Goal: Task Accomplishment & Management: Use online tool/utility

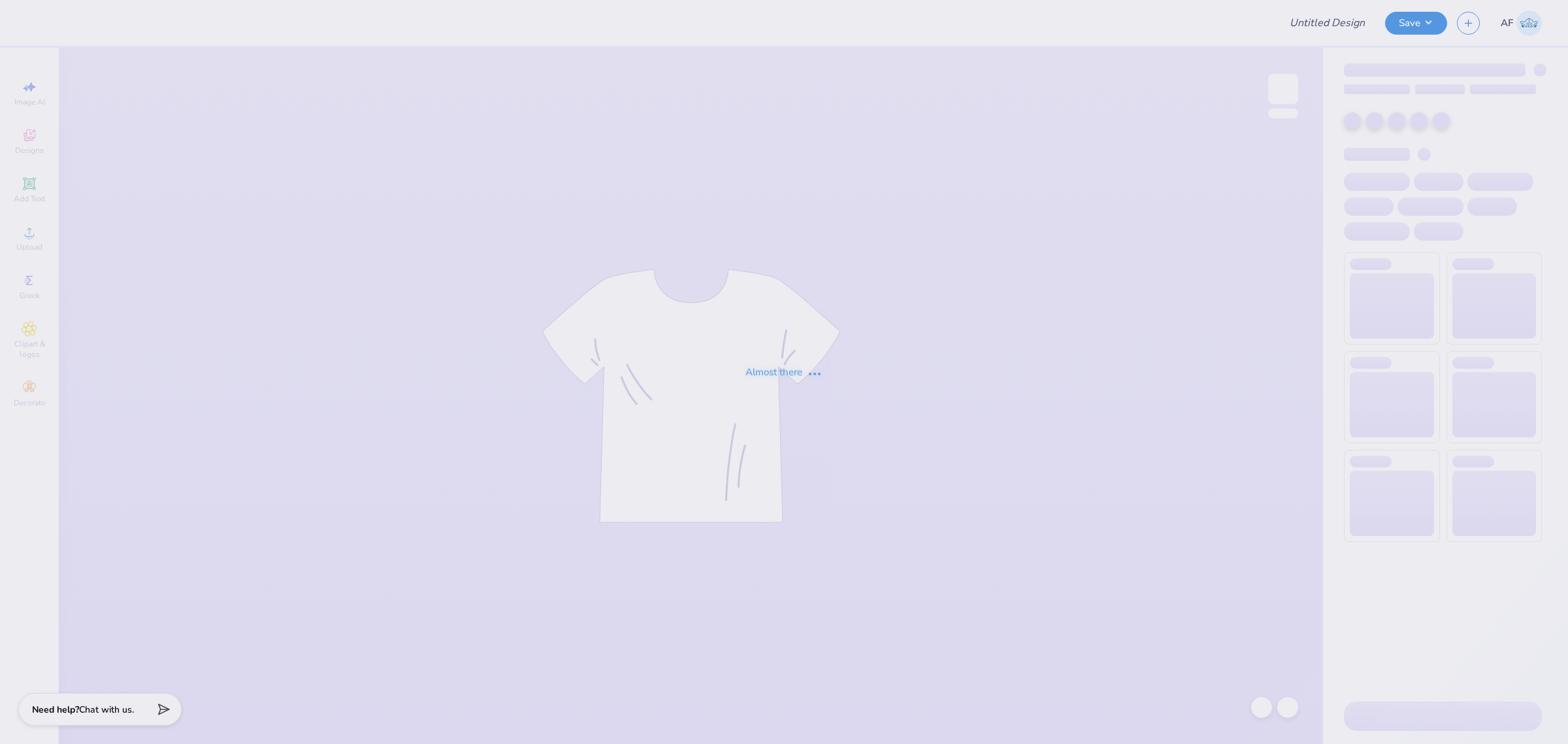
type input "TX OU Tank"
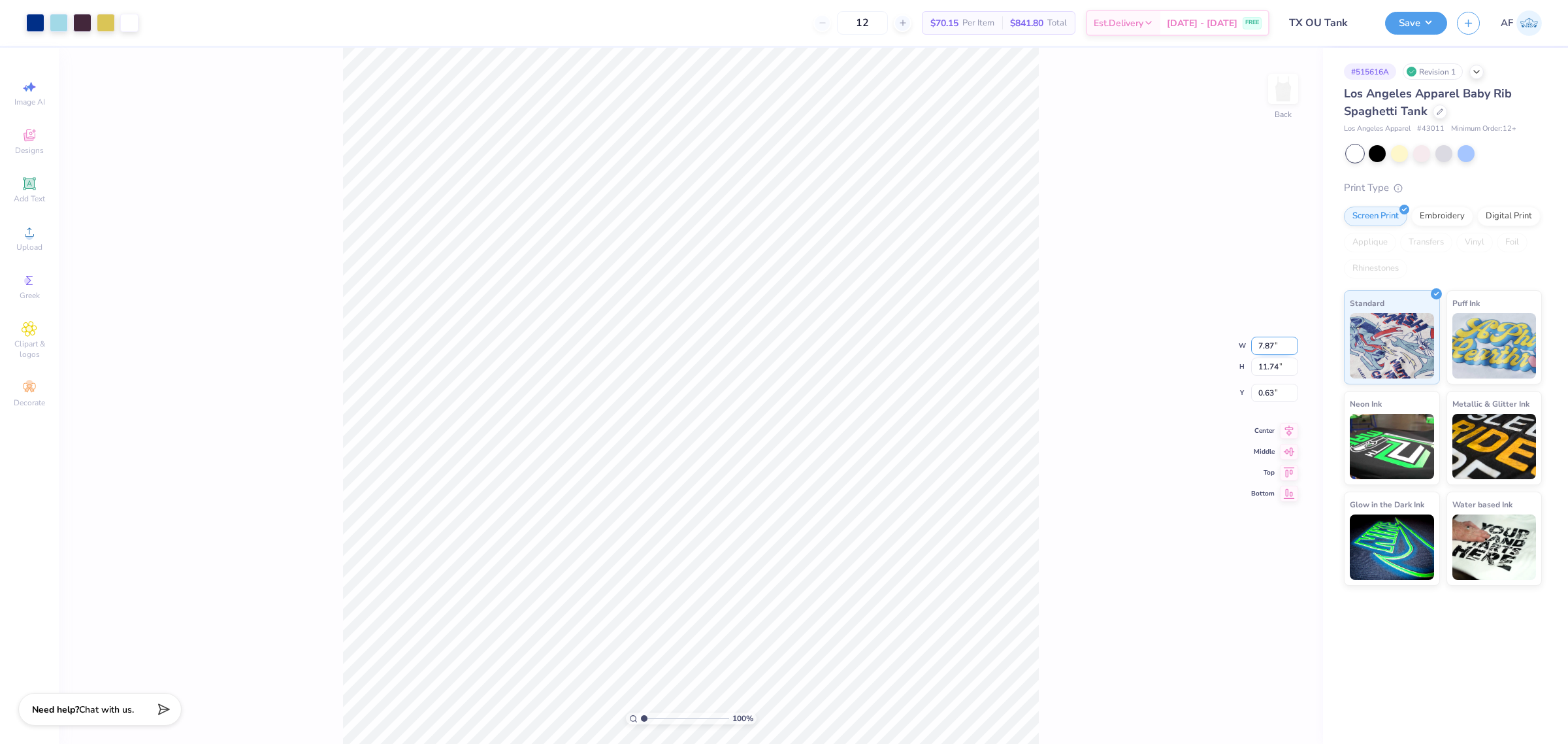
click at [1269, 345] on input "7.87" at bounding box center [1275, 346] width 47 height 18
click at [309, 667] on div "100 % Back" at bounding box center [691, 396] width 1264 height 696
click at [37, 243] on span "Upload" at bounding box center [29, 247] width 26 height 10
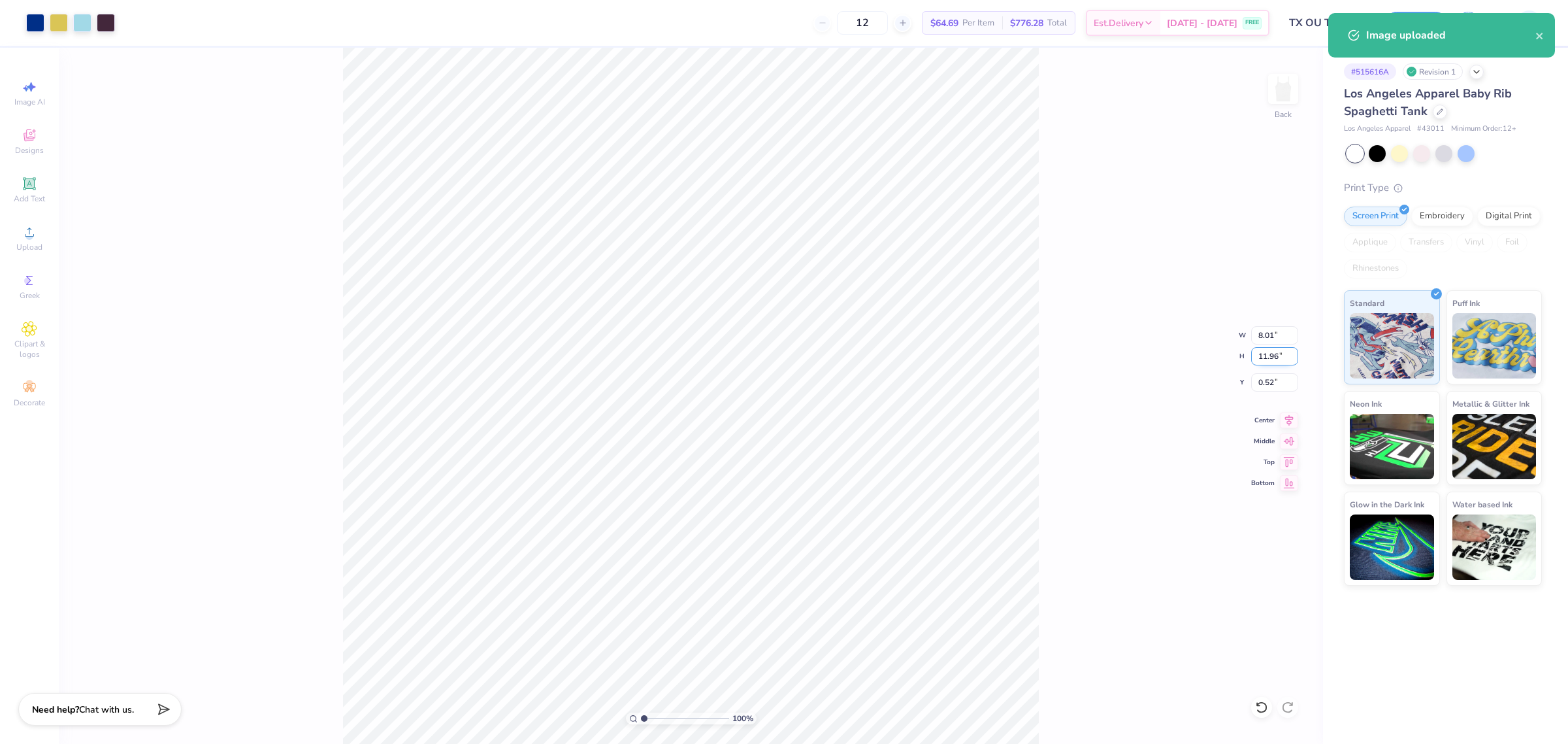
click at [1265, 348] on input "11.96" at bounding box center [1275, 356] width 47 height 18
click at [1268, 331] on input "8.01" at bounding box center [1275, 335] width 47 height 18
type input "7.00"
type input "10.45"
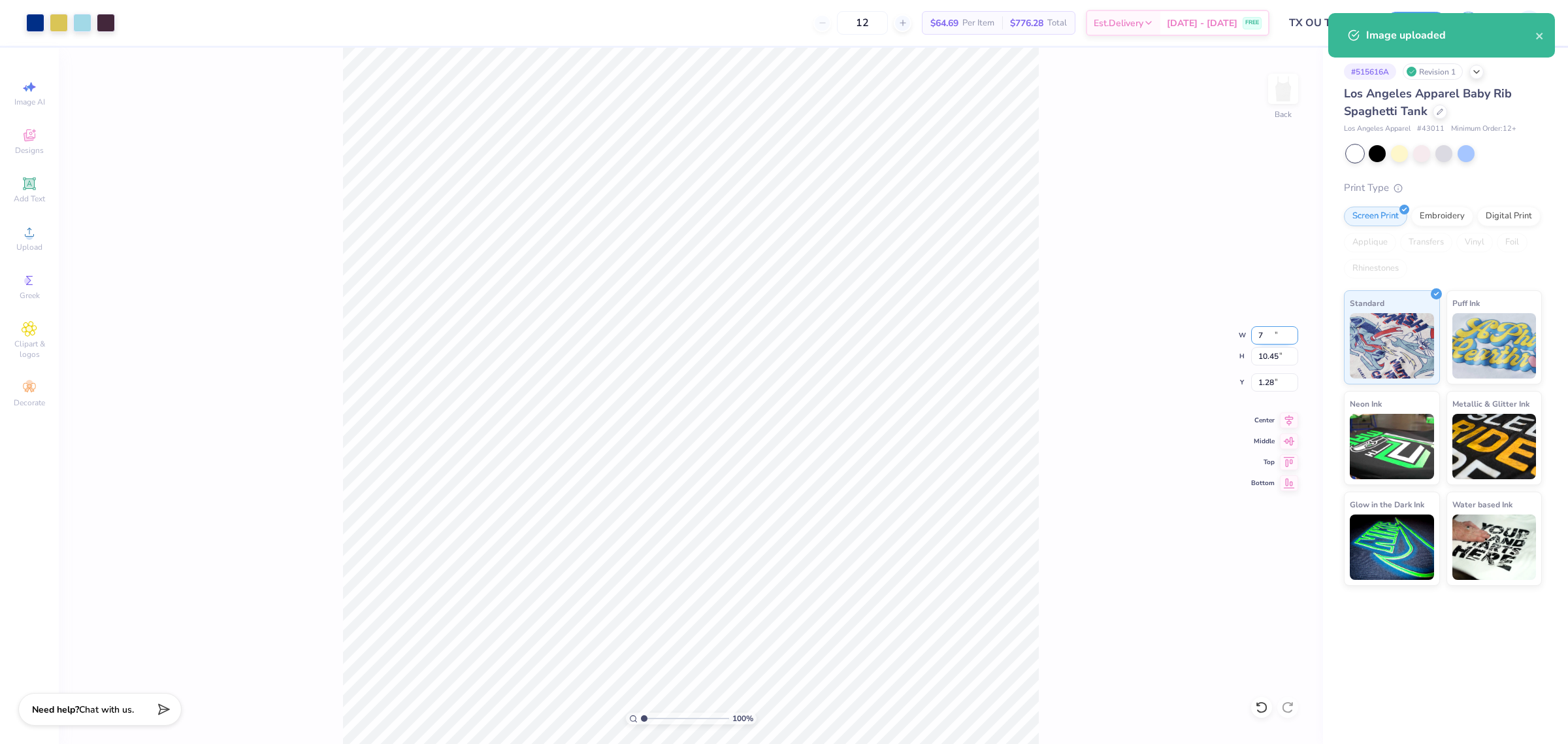
type input "1.28"
click at [1266, 385] on input "1.28" at bounding box center [1275, 382] width 47 height 18
click at [1259, 375] on input "2.00" at bounding box center [1275, 382] width 47 height 18
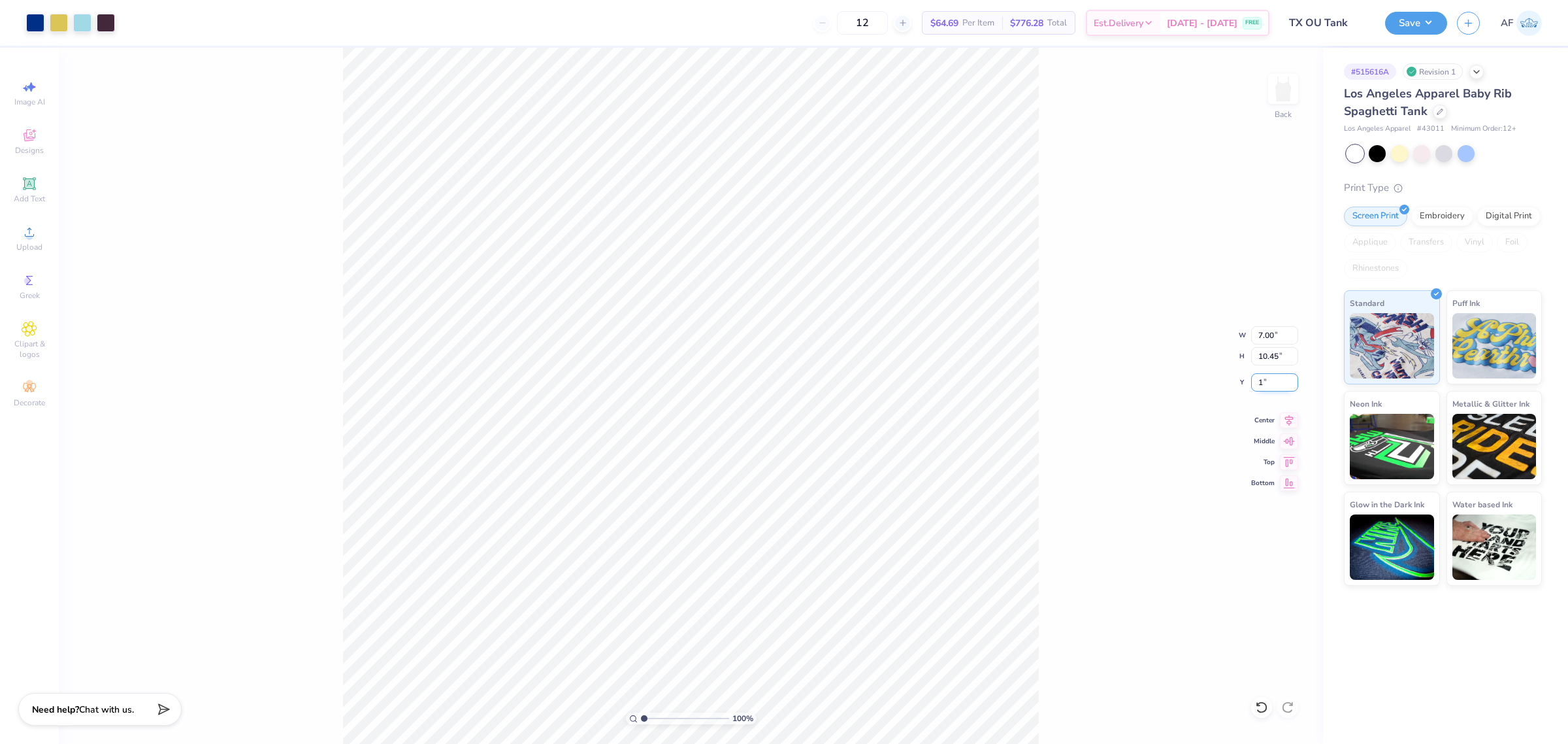
type input "1.00"
click at [1259, 333] on input "7.00" at bounding box center [1275, 335] width 47 height 18
click at [1264, 327] on input "7.00" at bounding box center [1275, 335] width 47 height 18
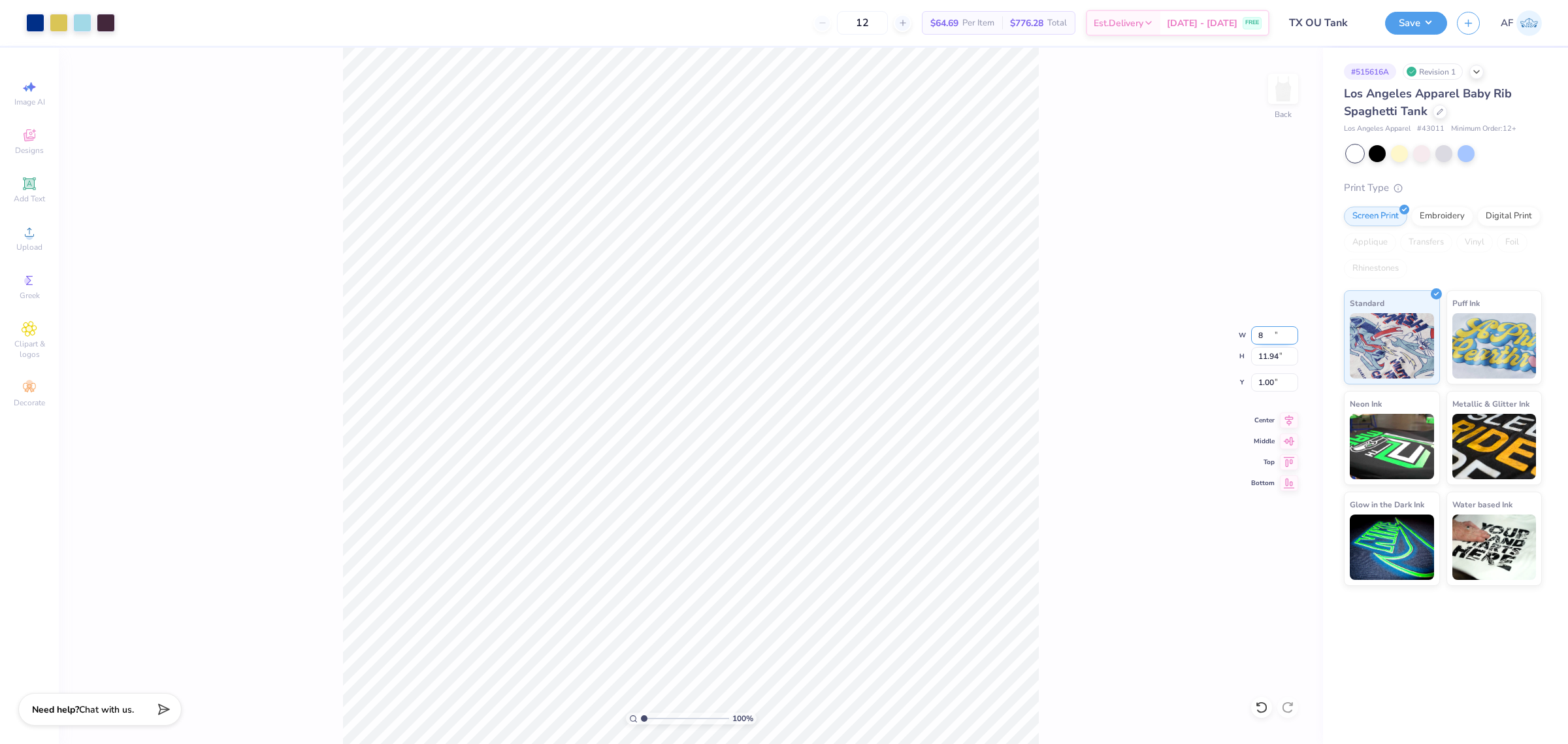
type input "8.00"
type input "11.94"
type input "0.50"
click at [1268, 375] on input "0.50" at bounding box center [1275, 382] width 47 height 18
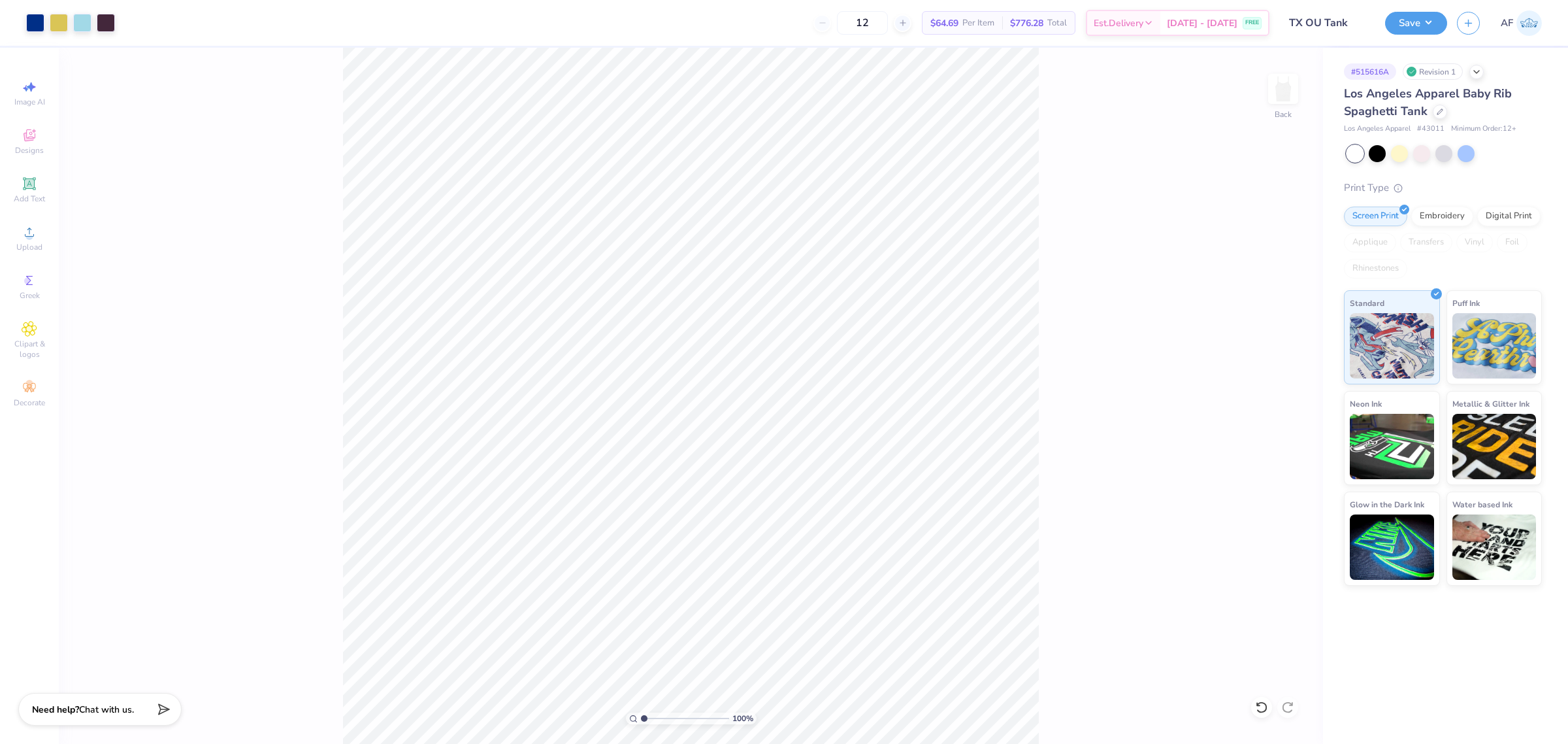
click at [315, 727] on div "100 % Back" at bounding box center [691, 396] width 1264 height 696
click at [1268, 350] on input "11.94" at bounding box center [1275, 356] width 47 height 18
type input "11.75"
type input "7.87"
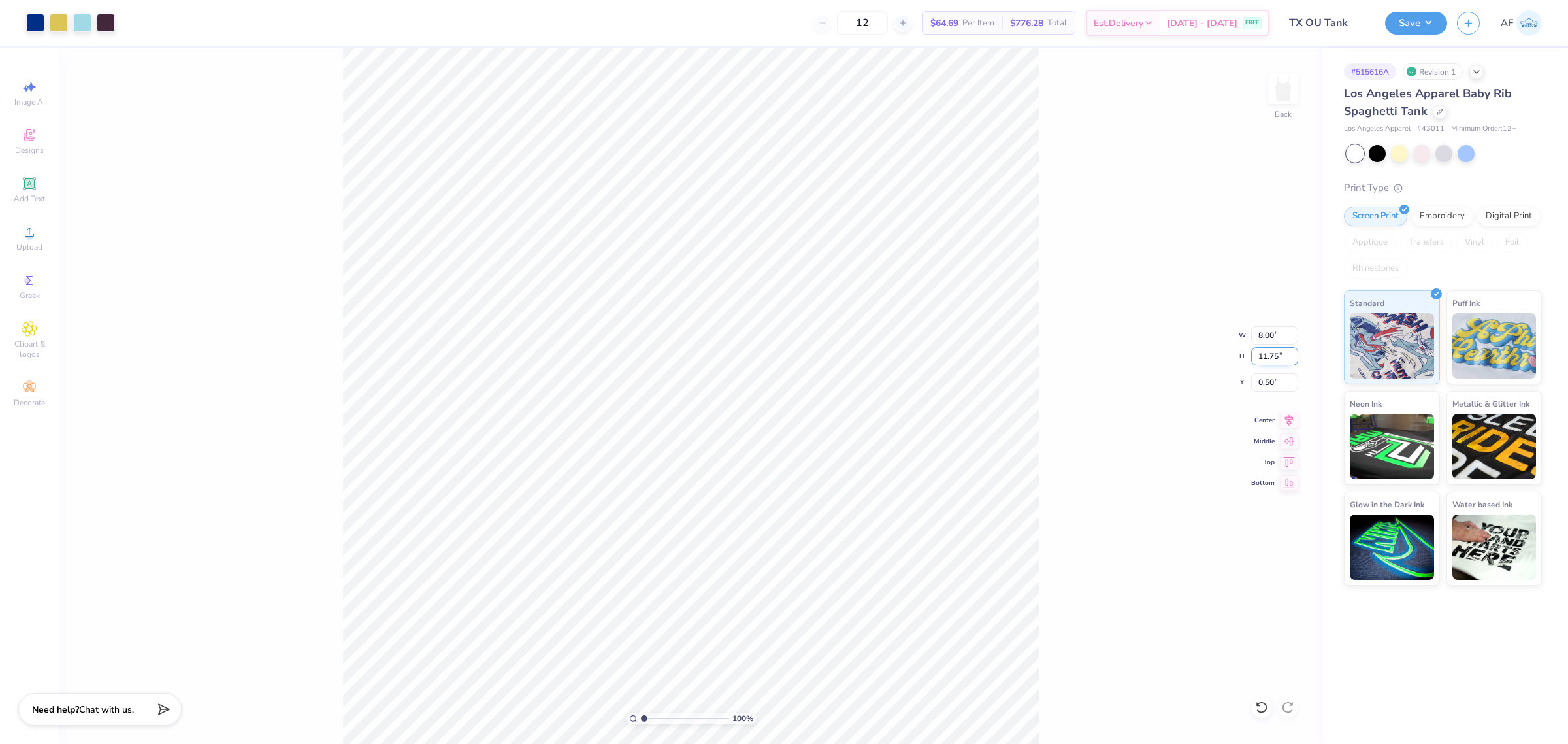
type input "0.59"
click at [1266, 382] on input "0.59" at bounding box center [1275, 382] width 47 height 18
click at [1266, 387] on input "0.59" at bounding box center [1275, 382] width 47 height 18
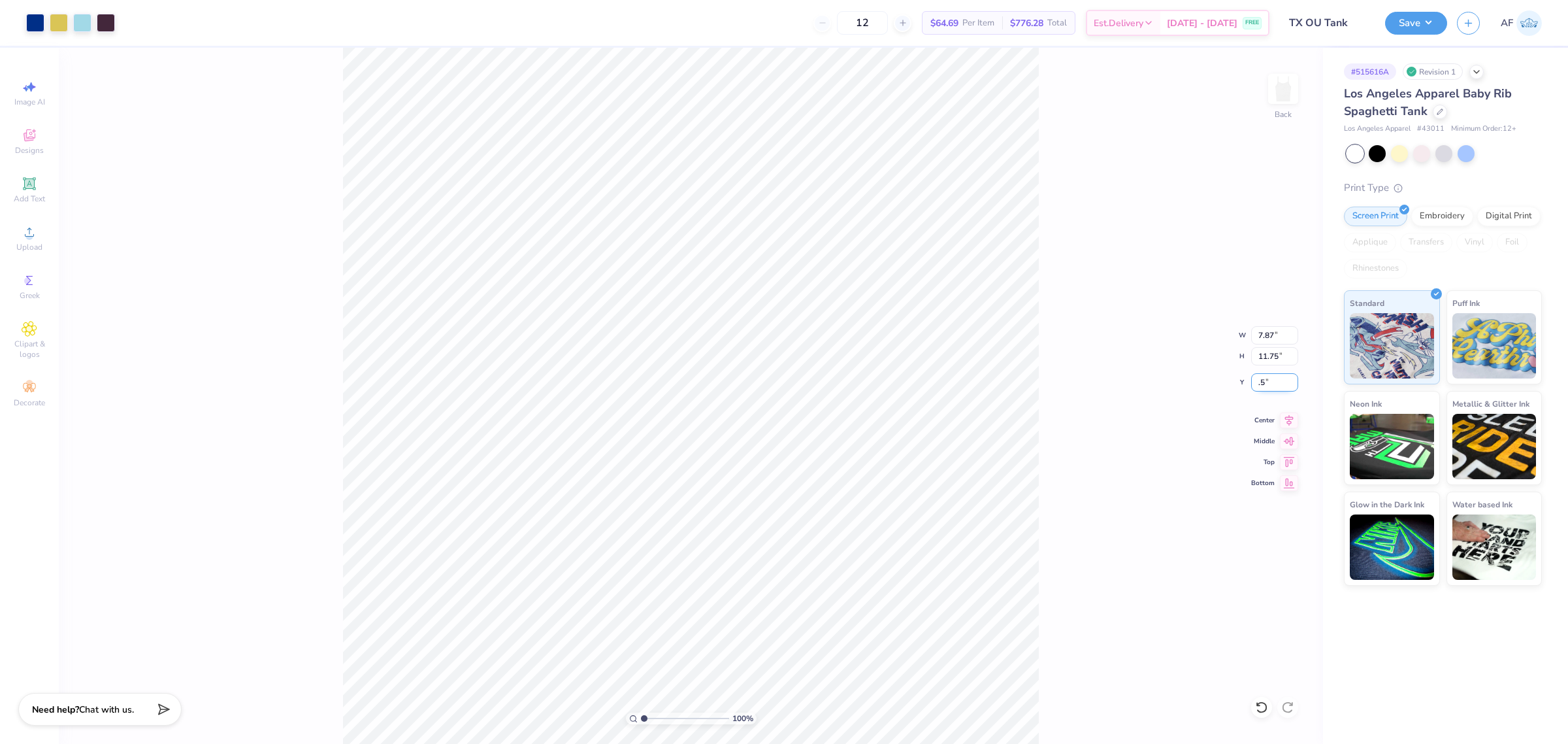
type input "0.50"
click at [1292, 422] on icon at bounding box center [1289, 418] width 18 height 16
click at [1430, 27] on button "Save" at bounding box center [1416, 21] width 62 height 23
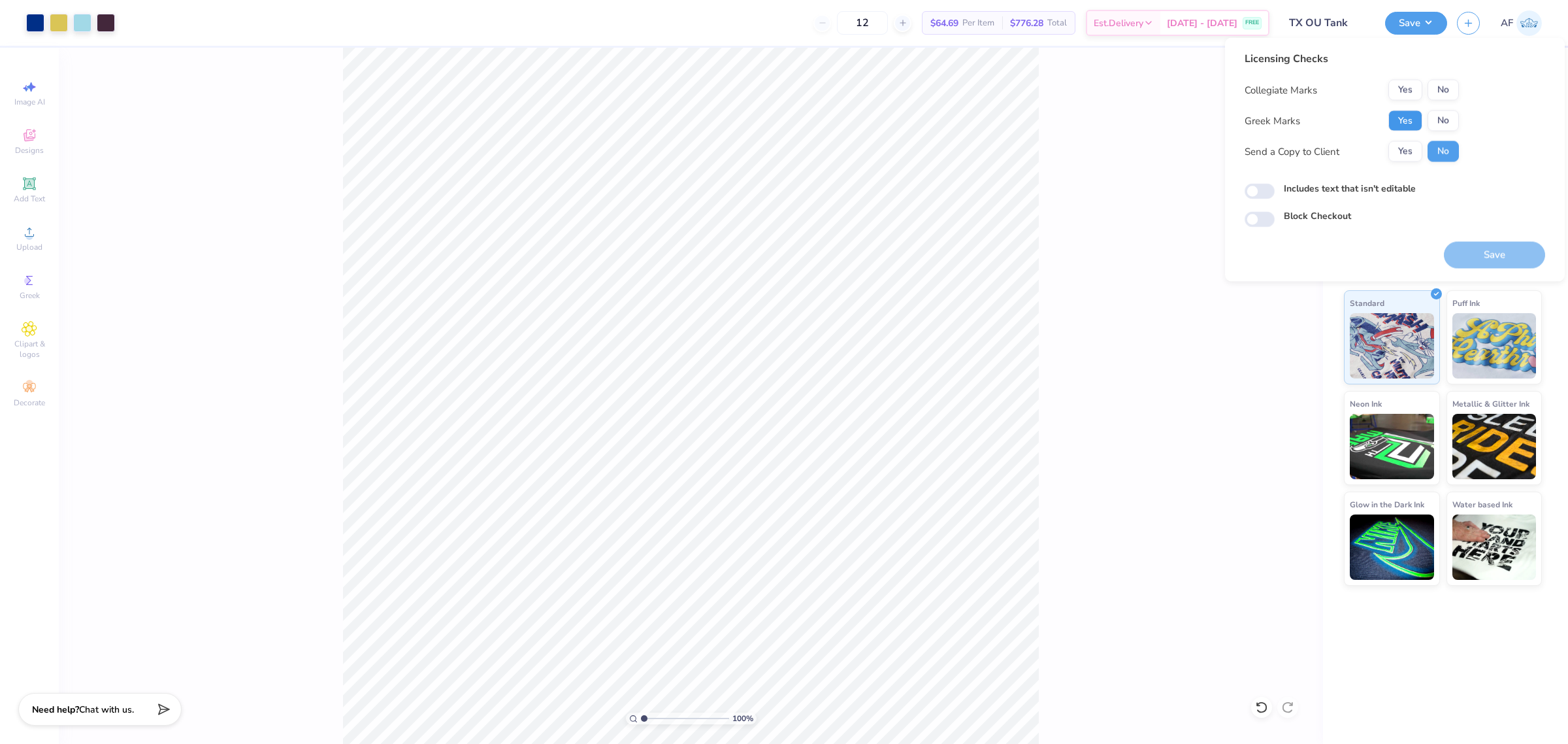
click at [1408, 118] on button "Yes" at bounding box center [1405, 121] width 34 height 21
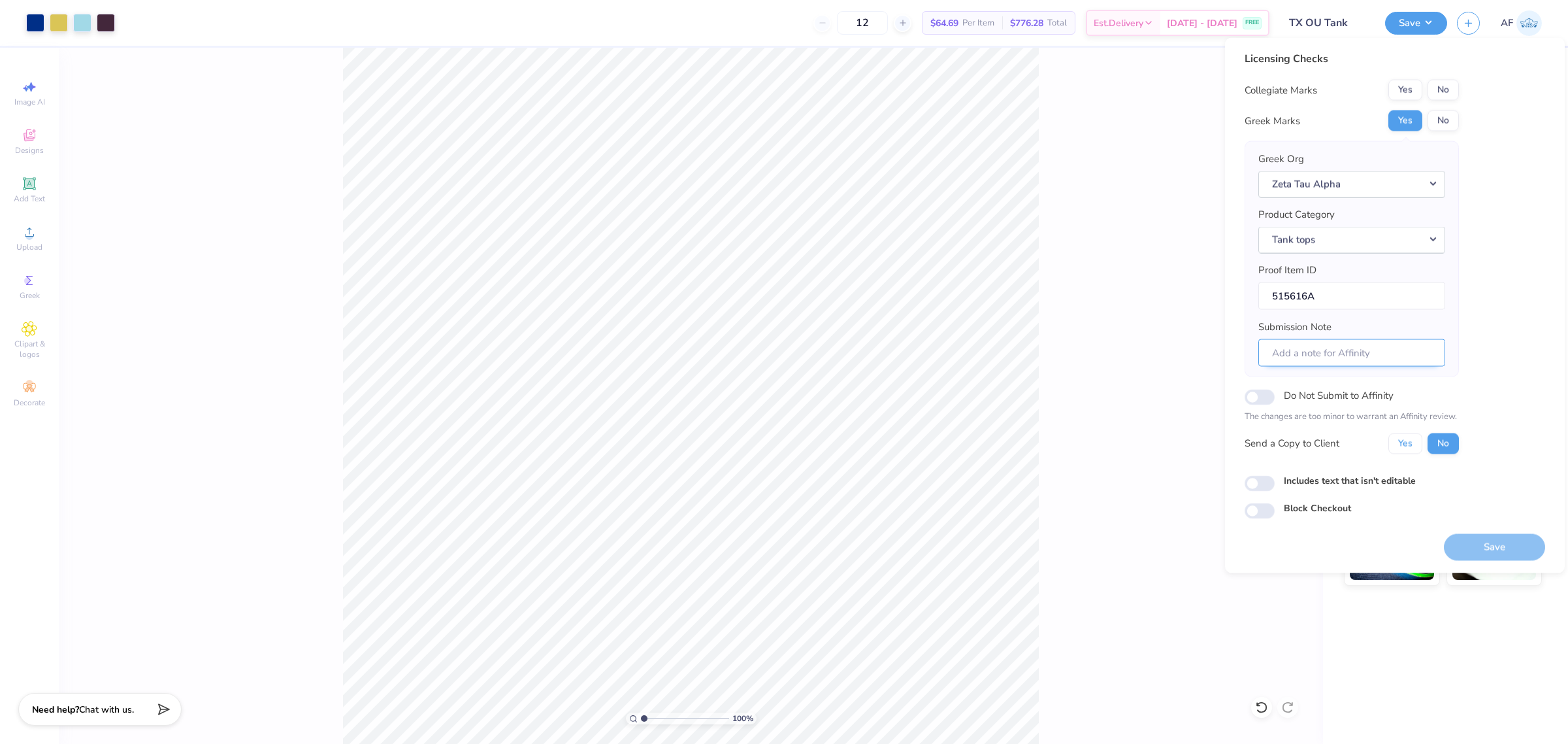
drag, startPoint x: 1390, startPoint y: 445, endPoint x: 1412, endPoint y: 357, distance: 90.7
click at [1391, 443] on button "Yes" at bounding box center [1405, 443] width 34 height 21
click at [1442, 92] on button "No" at bounding box center [1443, 90] width 31 height 21
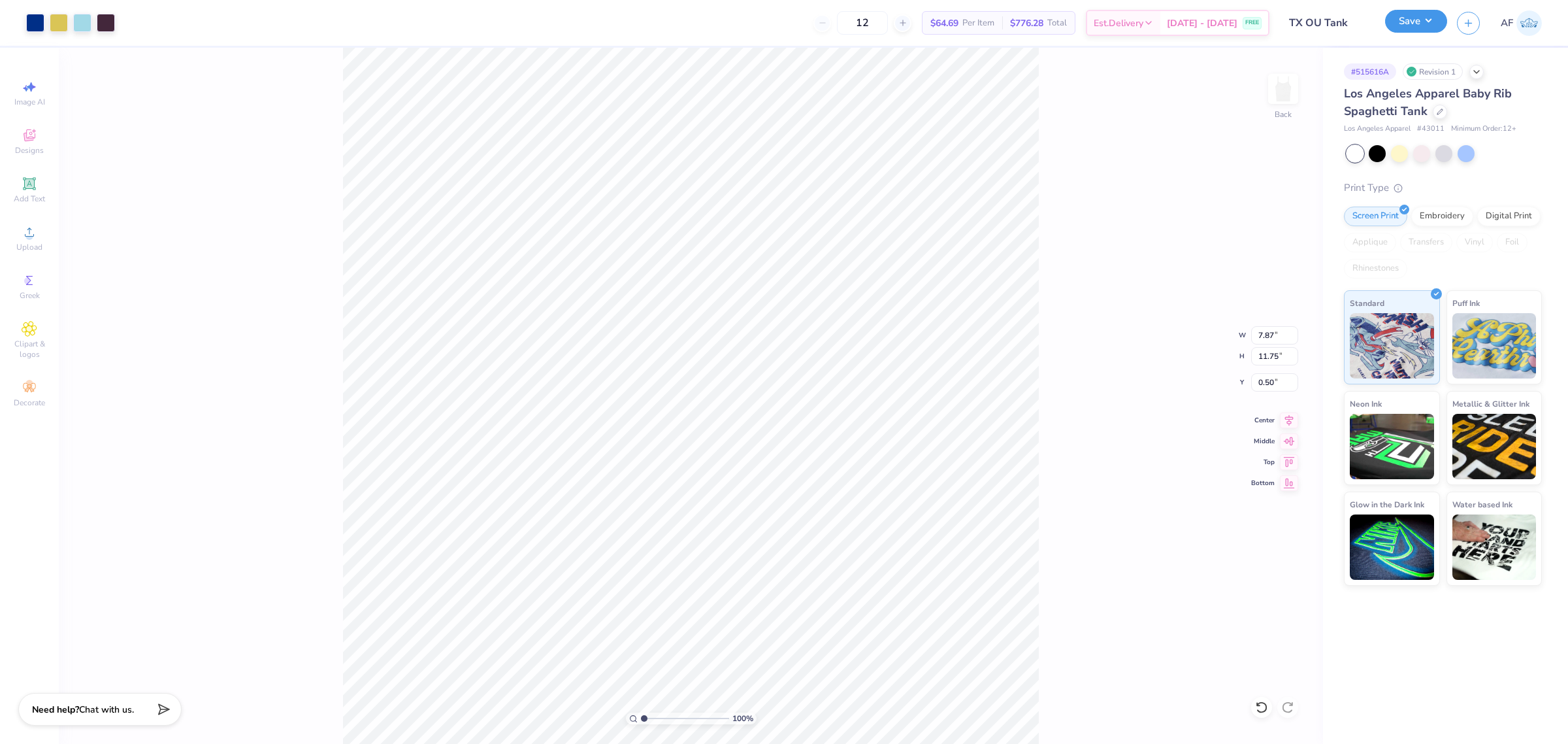
click at [1438, 25] on button "Save" at bounding box center [1416, 21] width 62 height 23
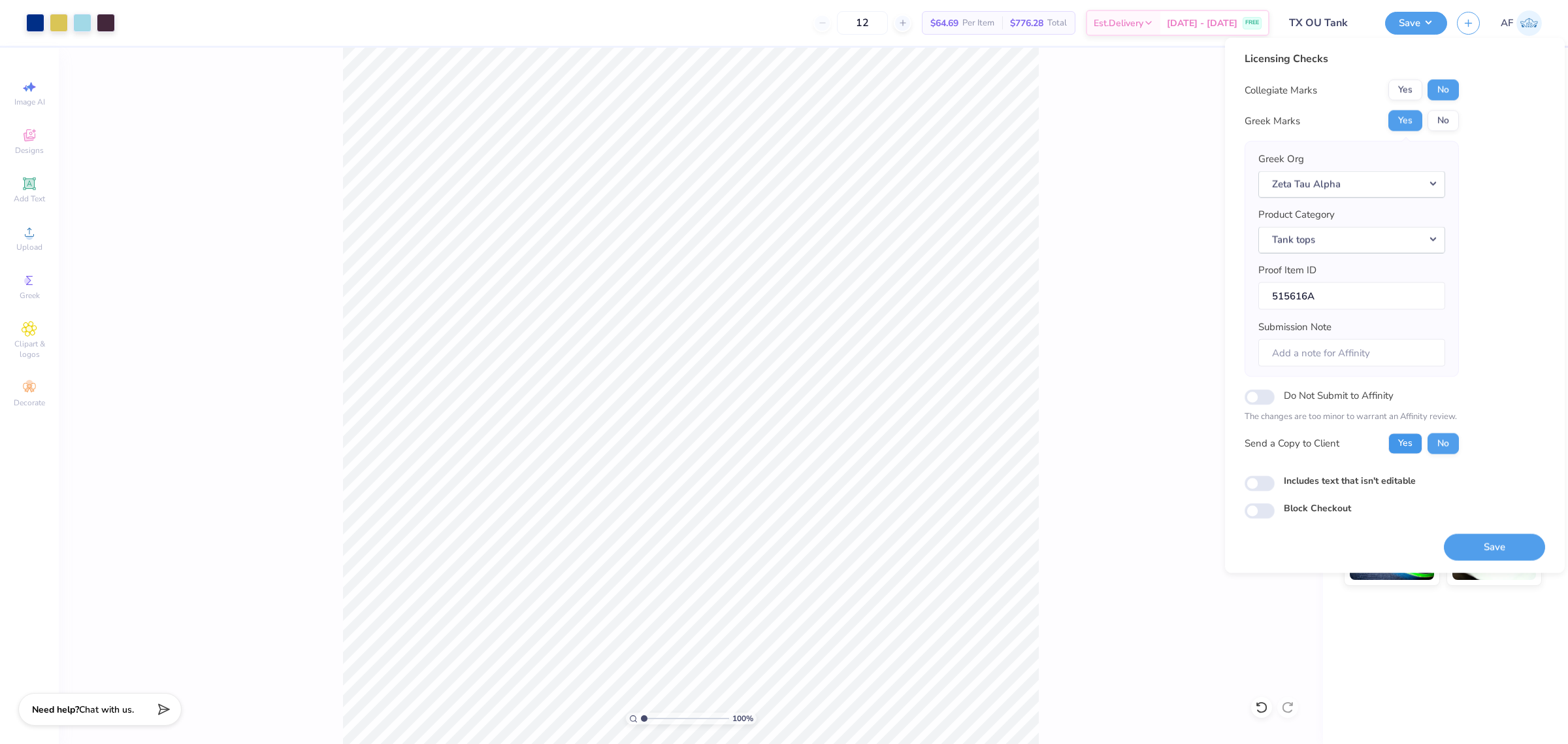
click at [1397, 440] on button "Yes" at bounding box center [1405, 443] width 34 height 21
click at [1484, 551] on button "Save" at bounding box center [1494, 547] width 101 height 27
